Goal: Navigation & Orientation: Find specific page/section

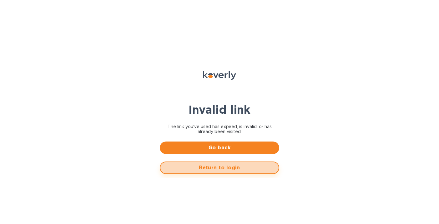
click at [213, 167] on span "Return to login" at bounding box center [220, 168] width 108 height 8
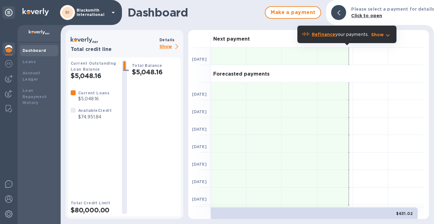
click at [86, 14] on p "Blacksmith International" at bounding box center [92, 12] width 31 height 9
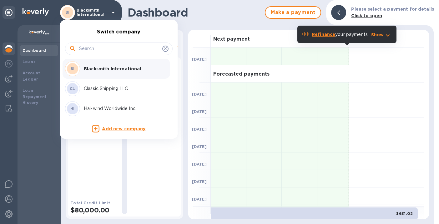
click at [125, 109] on p "Hai-wind Worldwide Inc" at bounding box center [123, 108] width 79 height 7
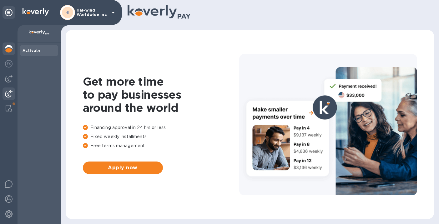
click at [9, 97] on img at bounding box center [9, 94] width 8 height 8
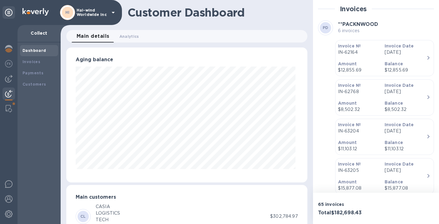
click at [391, 54] on p "[DATE]" at bounding box center [406, 52] width 42 height 7
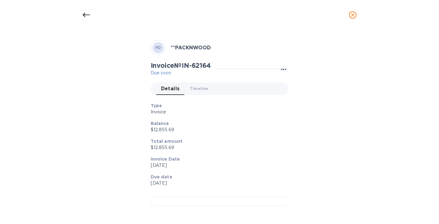
scroll to position [186, 0]
click at [184, 197] on div at bounding box center [220, 202] width 138 height 10
click at [86, 13] on icon at bounding box center [87, 15] width 8 height 8
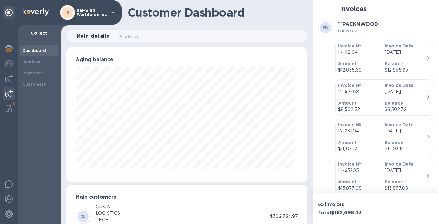
scroll to position [9, 0]
click at [94, 10] on p "Hai-wind Worldwide Inc" at bounding box center [92, 12] width 31 height 9
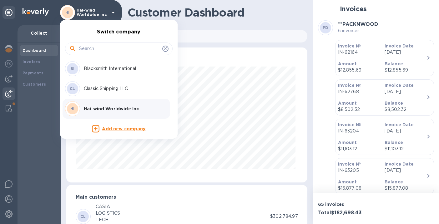
click at [107, 71] on p "Blacksmith International" at bounding box center [123, 68] width 79 height 7
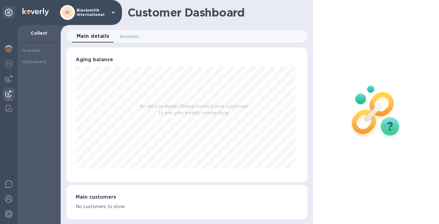
scroll to position [135, 239]
click at [10, 79] on img at bounding box center [9, 79] width 8 height 8
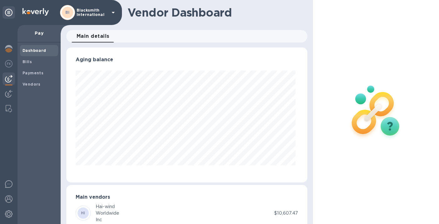
scroll to position [18, 0]
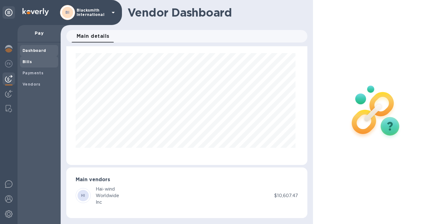
click at [26, 63] on b "Bills" at bounding box center [27, 61] width 9 height 5
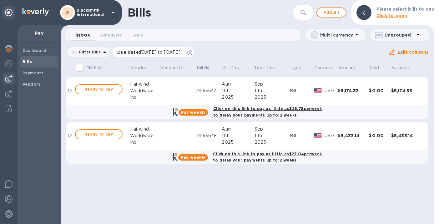
click at [192, 52] on icon at bounding box center [189, 52] width 5 height 5
click at [34, 76] on div "Payments" at bounding box center [39, 73] width 38 height 11
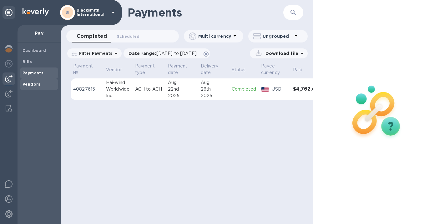
click at [33, 84] on b "Vendors" at bounding box center [32, 84] width 18 height 5
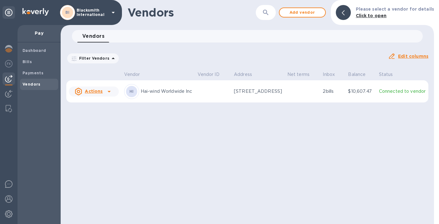
click at [79, 15] on p "Blacksmith International" at bounding box center [92, 12] width 31 height 9
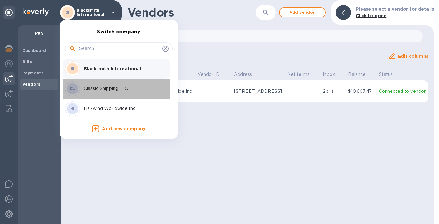
click at [100, 88] on p "Classic Shipping LLC" at bounding box center [123, 88] width 79 height 7
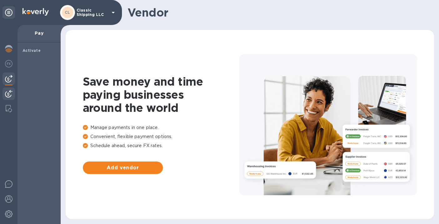
click at [8, 94] on img at bounding box center [9, 94] width 8 height 8
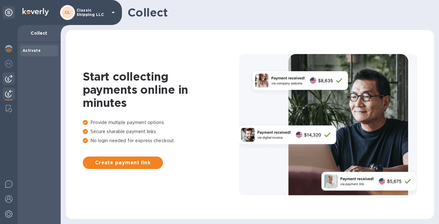
click at [10, 78] on img at bounding box center [9, 79] width 8 height 8
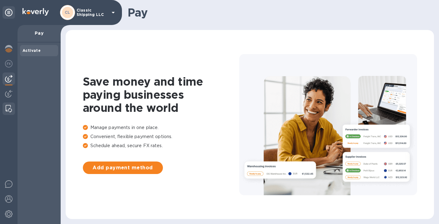
click at [9, 107] on img at bounding box center [9, 109] width 6 height 8
